Goal: Information Seeking & Learning: Find specific page/section

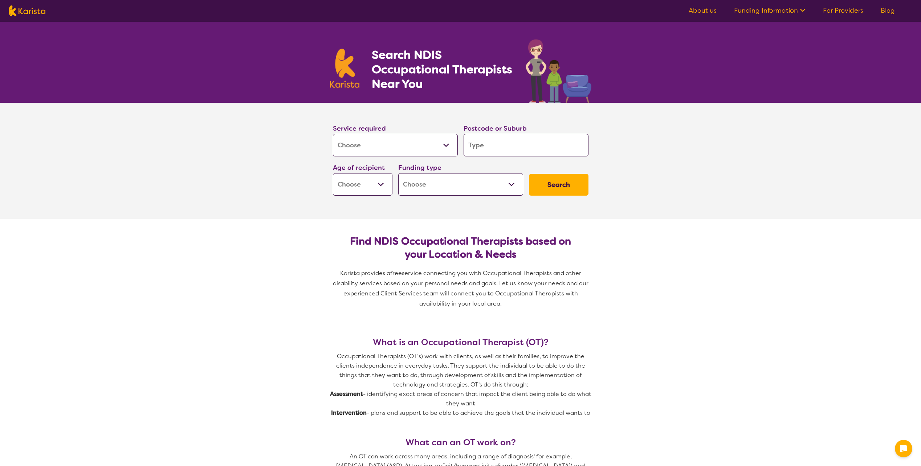
select select "[MEDICAL_DATA]"
click at [499, 148] on input "search" at bounding box center [526, 145] width 125 height 23
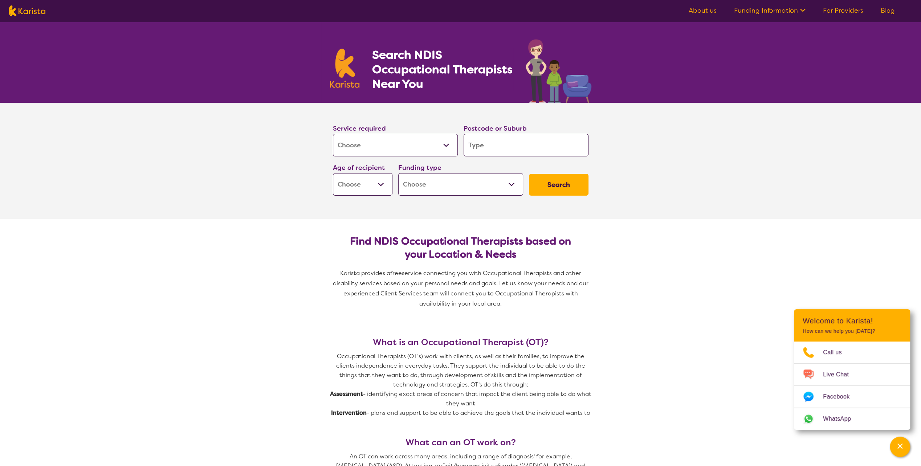
type input "2"
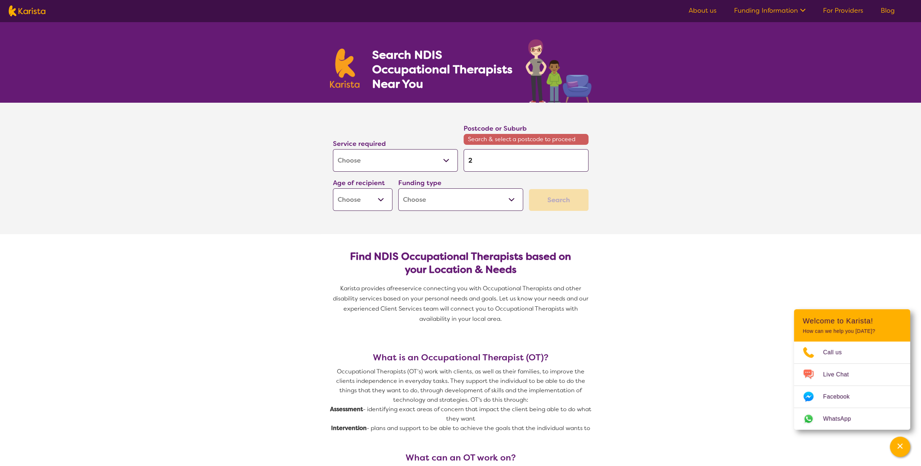
type input "21"
type input "215"
type input "2156"
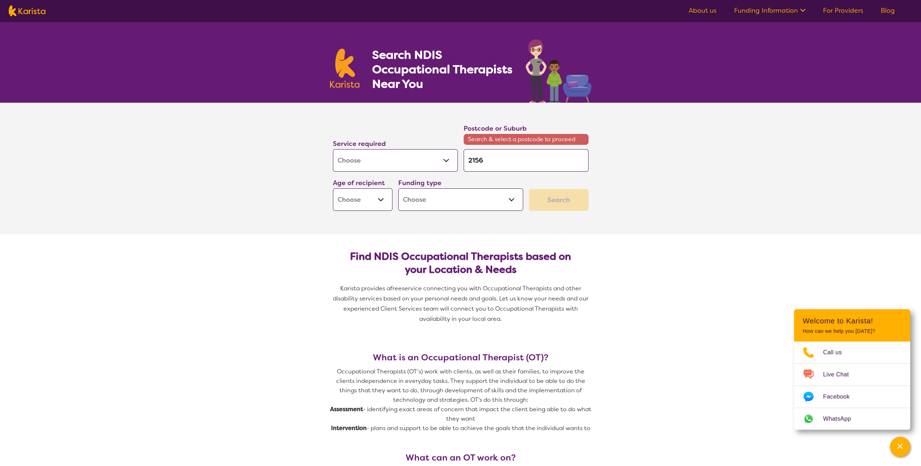
type input "2156"
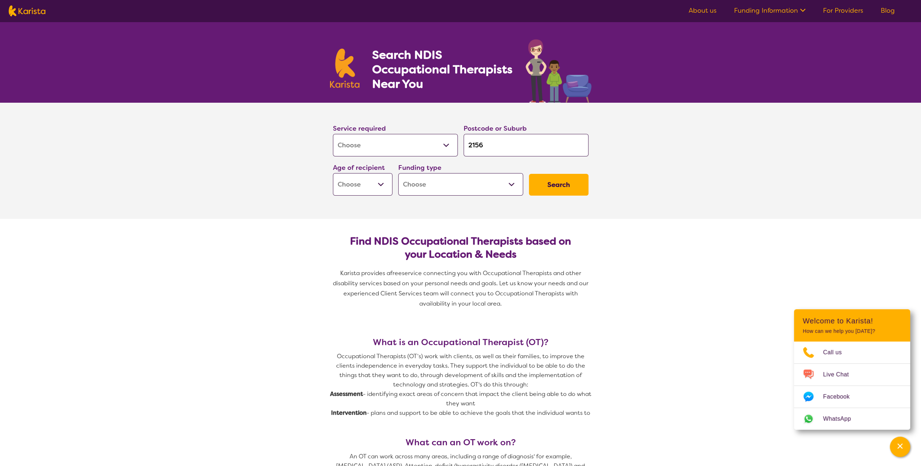
type input "21565"
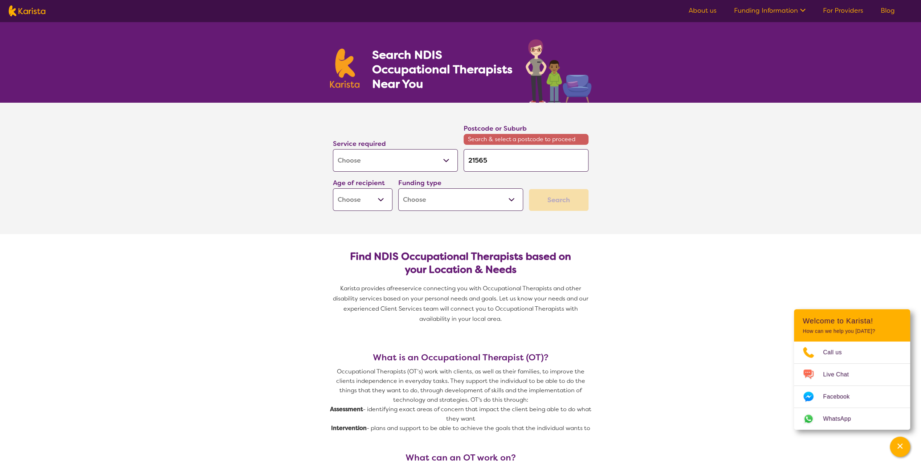
type input "2156"
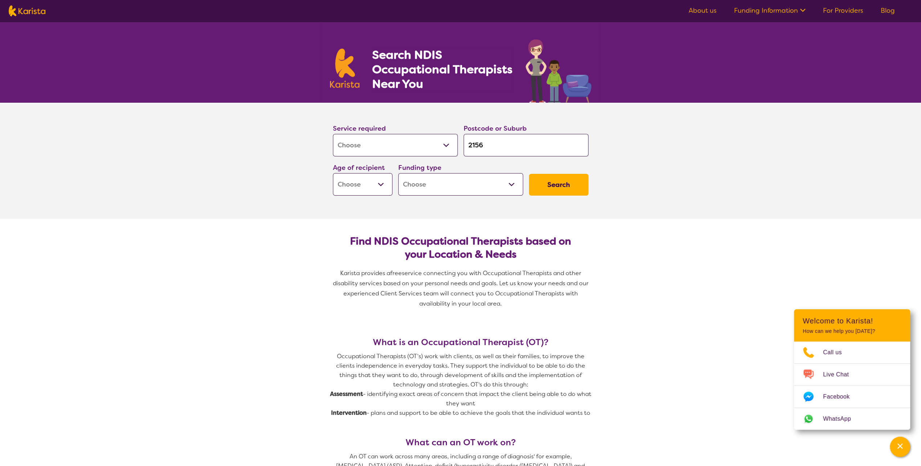
type input "215"
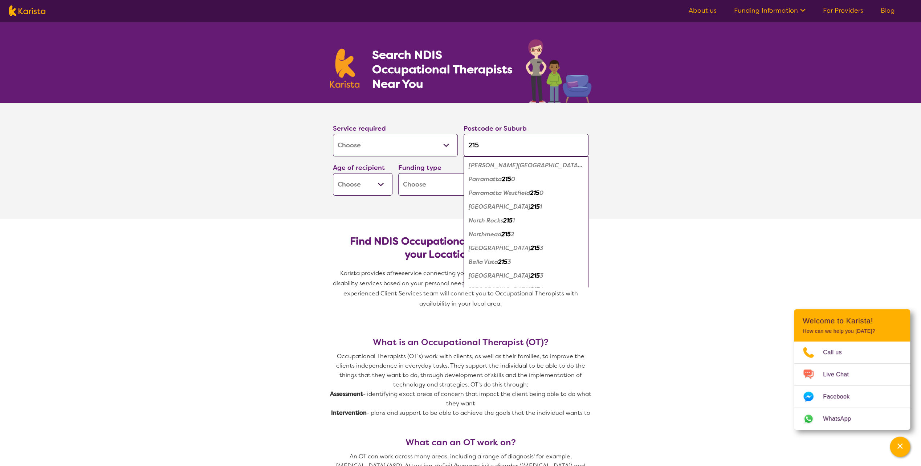
type input "2155"
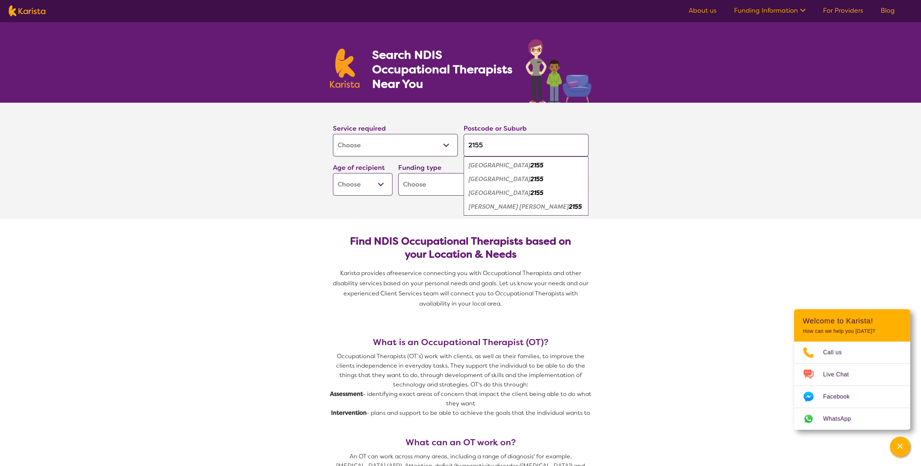
type input "2155"
click at [490, 179] on em "[GEOGRAPHIC_DATA]" at bounding box center [500, 179] width 62 height 8
click at [365, 186] on select "Early Childhood - 0 to 9 Child - 10 to 11 Adolescent - 12 to 17 Adult - 18 to 6…" at bounding box center [363, 184] width 60 height 23
select select "AD"
click at [333, 173] on select "Early Childhood - 0 to 9 Child - 10 to 11 Adolescent - 12 to 17 Adult - 18 to 6…" at bounding box center [363, 184] width 60 height 23
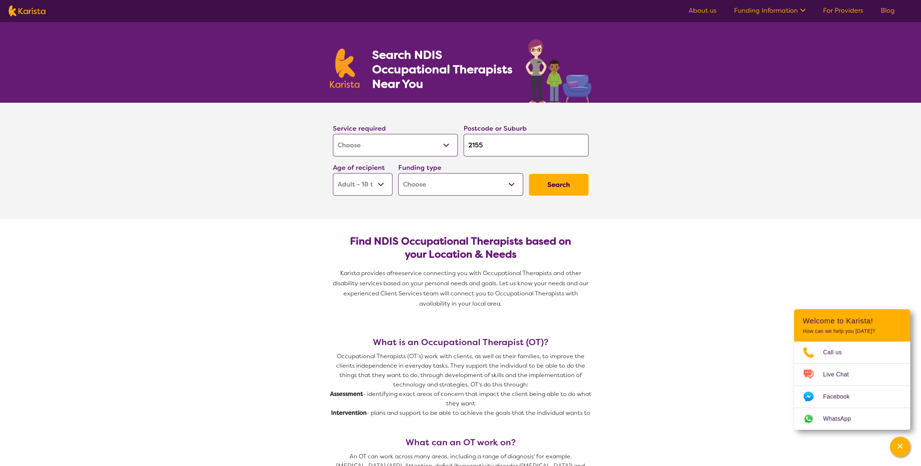
select select "AD"
click at [431, 180] on select "Home Care Package (HCP) National Disability Insurance Scheme (NDIS) I don't know" at bounding box center [460, 184] width 125 height 23
click at [560, 182] on button "Search" at bounding box center [559, 185] width 60 height 22
click at [474, 181] on select "Home Care Package (HCP) National Disability Insurance Scheme (NDIS) I don't know" at bounding box center [460, 184] width 125 height 23
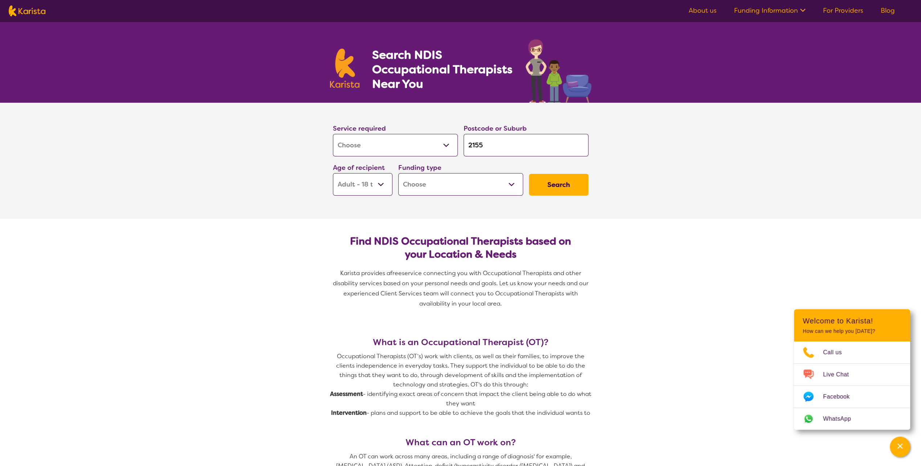
select select "i-don-t-know"
click at [398, 173] on select "Home Care Package (HCP) National Disability Insurance Scheme (NDIS) I don't know" at bounding box center [460, 184] width 125 height 23
select select "i-don-t-know"
